Goal: Transaction & Acquisition: Book appointment/travel/reservation

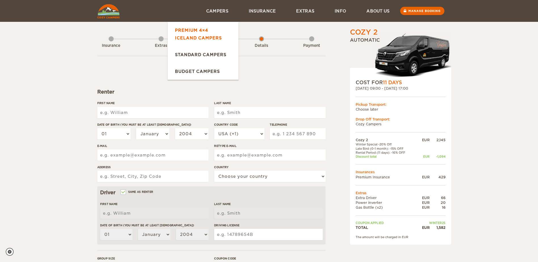
click at [206, 36] on link "Premium 4×4 Iceland Campers" at bounding box center [203, 34] width 71 height 24
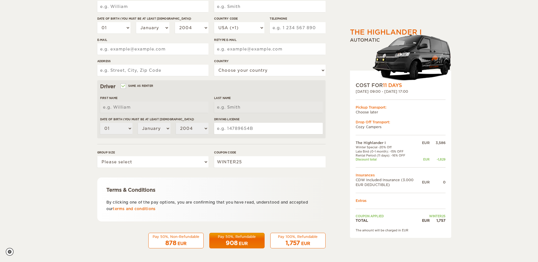
scroll to position [107, 0]
click at [191, 238] on div "Pay 50%, Non-Refundable" at bounding box center [176, 236] width 48 height 5
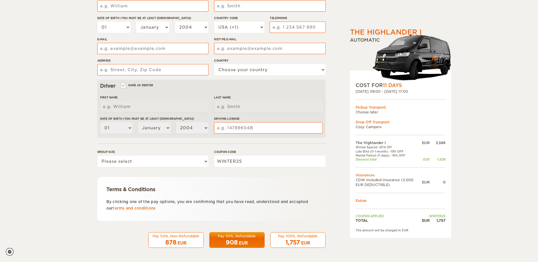
click at [235, 241] on span "908" at bounding box center [232, 242] width 12 height 7
click at [279, 242] on div "1,757 EUR" at bounding box center [298, 243] width 48 height 8
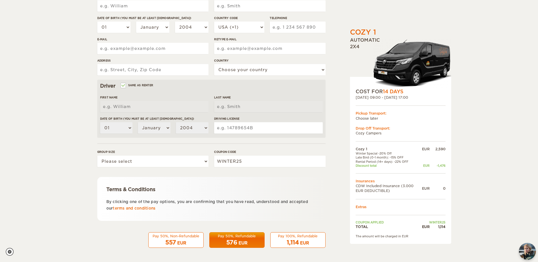
click at [526, 251] on img "chat-button" at bounding box center [527, 251] width 17 height 17
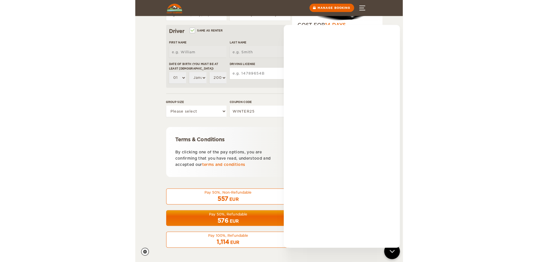
scroll to position [107, 0]
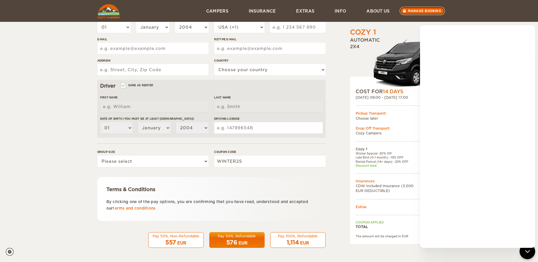
click at [412, 14] on link "Manage booking" at bounding box center [422, 11] width 46 height 9
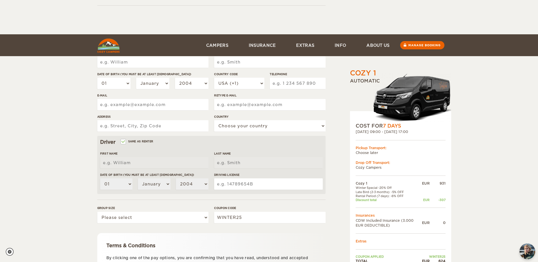
scroll to position [50, 0]
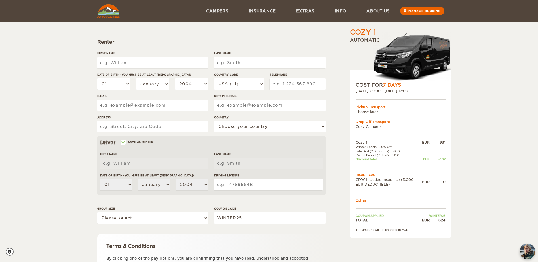
click at [157, 62] on input "First Name" at bounding box center [152, 62] width 111 height 11
type input "asdad"
click at [237, 64] on input "Last Name" at bounding box center [269, 62] width 111 height 11
type input "asdasd"
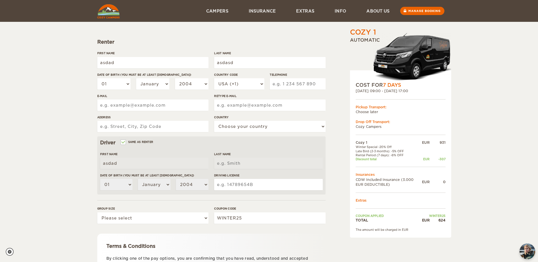
type input "asdasd"
click at [213, 76] on div "First Name asdad Last Name asdasd Date of birth (You must be at least 20 years …" at bounding box center [211, 93] width 228 height 85
drag, startPoint x: 203, startPoint y: 83, endPoint x: 203, endPoint y: 90, distance: 7.4
click at [203, 83] on select "2004 2003 2002 2001 2000 1999 1998 1997 1996 1995 1994 1993 1992 1991 1990 1989…" at bounding box center [191, 83] width 33 height 11
select select "1997"
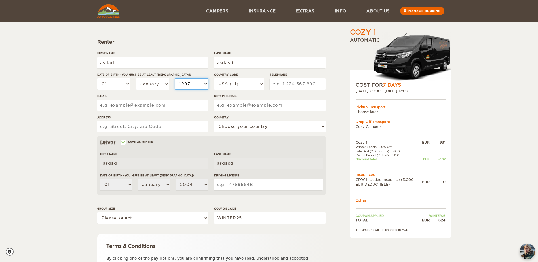
click at [175, 78] on select "2004 2003 2002 2001 2000 1999 1998 1997 1996 1995 1994 1993 1992 1991 1990 1989…" at bounding box center [191, 83] width 33 height 11
select select "1997"
click at [283, 83] on input "Telephone" at bounding box center [298, 83] width 56 height 11
type input "123123323"
click at [254, 104] on input "Retype E-mail" at bounding box center [269, 105] width 111 height 11
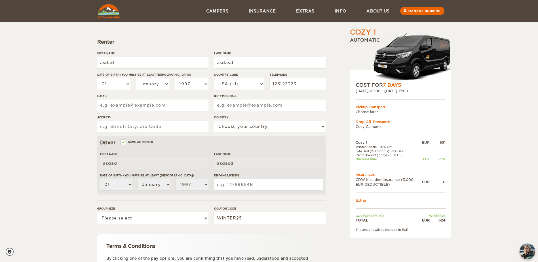
type input "jack.hiew@stulz.sg"
select select "65"
type input "jack.hiew@stulz.sg"
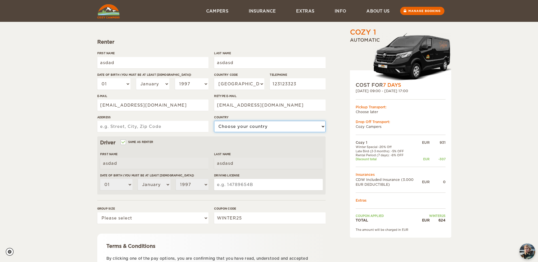
select select "189"
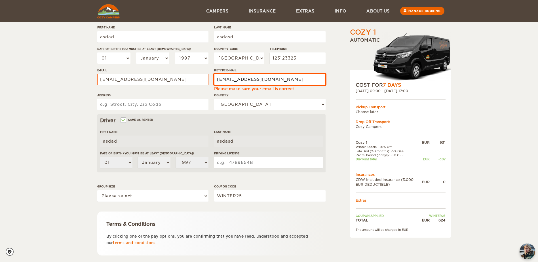
drag, startPoint x: 266, startPoint y: 80, endPoint x: 139, endPoint y: 76, distance: 127.7
click at [138, 76] on div "First Name asdad Last Name asdasd Date of birth (You must be at least 20 years …" at bounding box center [211, 69] width 228 height 89
type input "jack@gmail.com"
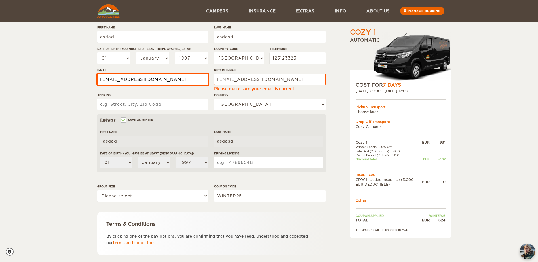
drag, startPoint x: 146, startPoint y: 79, endPoint x: 24, endPoint y: 79, distance: 122.0
click at [52, 76] on div "Cozy 1 Expand Collapse Total 624 EUR Automatic COST FOR 7 Days 20. Nov 2025 09:…" at bounding box center [269, 110] width 538 height 372
paste input "jack@gmail.com"
type input "jack.hiew@stulz.sgjack@gmail.com"
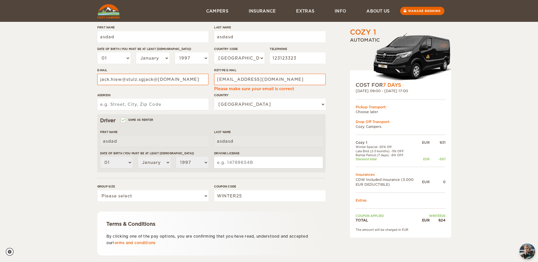
click at [186, 105] on input "Address" at bounding box center [152, 104] width 111 height 11
type input "395 BUKIT BATOK WEST AVENUE 5"
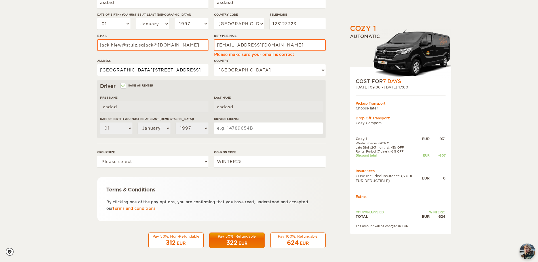
scroll to position [110, 0]
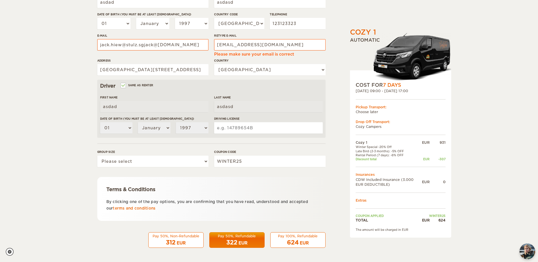
click at [241, 126] on input "Driving License" at bounding box center [268, 127] width 108 height 11
type input "6"
type input "9978661B"
click at [199, 161] on select "Please select 1 2" at bounding box center [152, 161] width 111 height 11
select select "2"
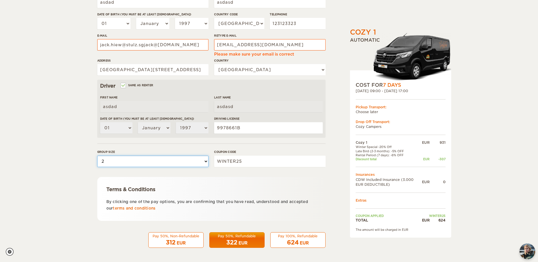
click at [97, 156] on select "Please select 1 2" at bounding box center [152, 161] width 111 height 11
click at [252, 237] on div "Pay 50%, Refundable" at bounding box center [237, 236] width 48 height 5
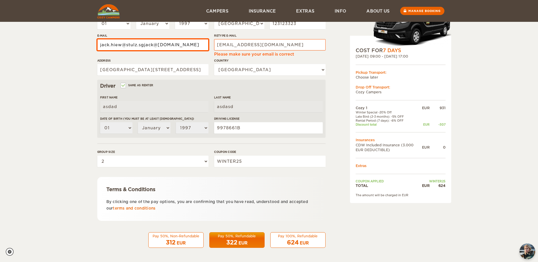
scroll to position [76, 0]
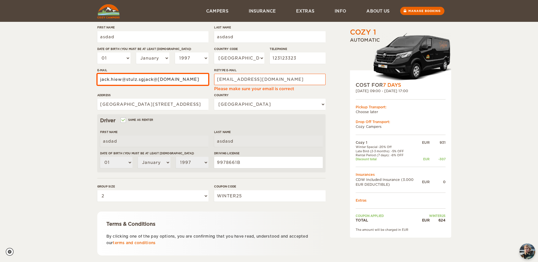
drag, startPoint x: 144, startPoint y: 80, endPoint x: 67, endPoint y: 78, distance: 76.3
click at [67, 78] on div "Cozy 1 Expand Collapse Total 624 EUR Automatic COST FOR 7 Days 20. Nov 2025 09:…" at bounding box center [269, 110] width 538 height 372
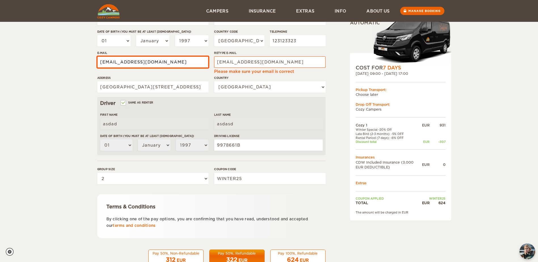
scroll to position [110, 0]
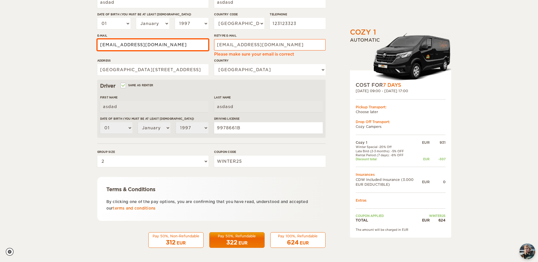
type input "jack@gmail.com"
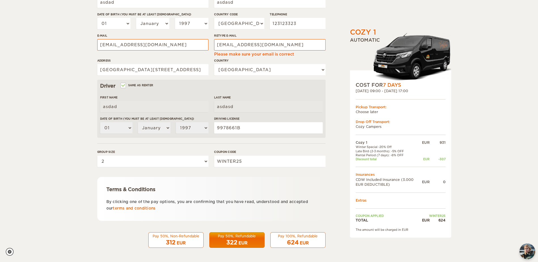
click at [240, 237] on div "Pay 50%, Refundable" at bounding box center [237, 236] width 48 height 5
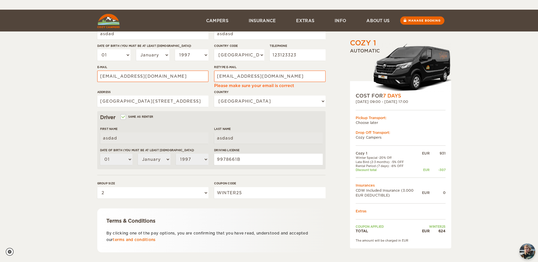
scroll to position [0, 0]
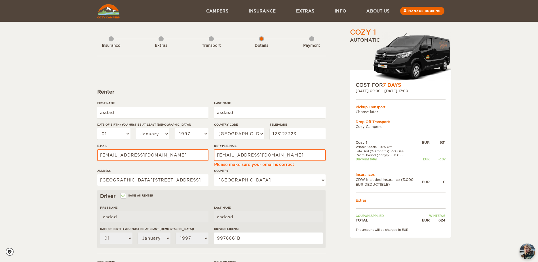
click at [115, 12] on img at bounding box center [108, 11] width 22 height 14
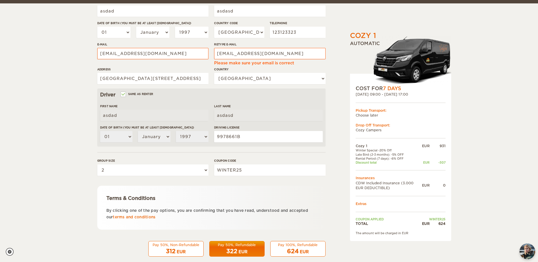
scroll to position [110, 0]
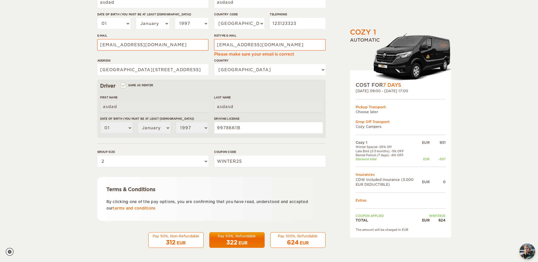
click at [232, 236] on div "Pay 50%, Refundable" at bounding box center [237, 236] width 48 height 5
click at [170, 240] on span "312" at bounding box center [171, 242] width 10 height 7
click at [176, 243] on div "312 EUR" at bounding box center [176, 243] width 48 height 8
click at [232, 238] on div "Pay 50%, Refundable" at bounding box center [237, 236] width 48 height 5
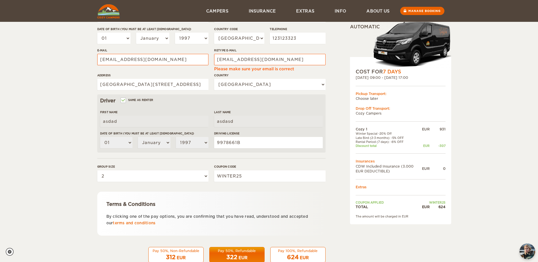
scroll to position [82, 0]
